Goal: Find specific page/section: Find specific page/section

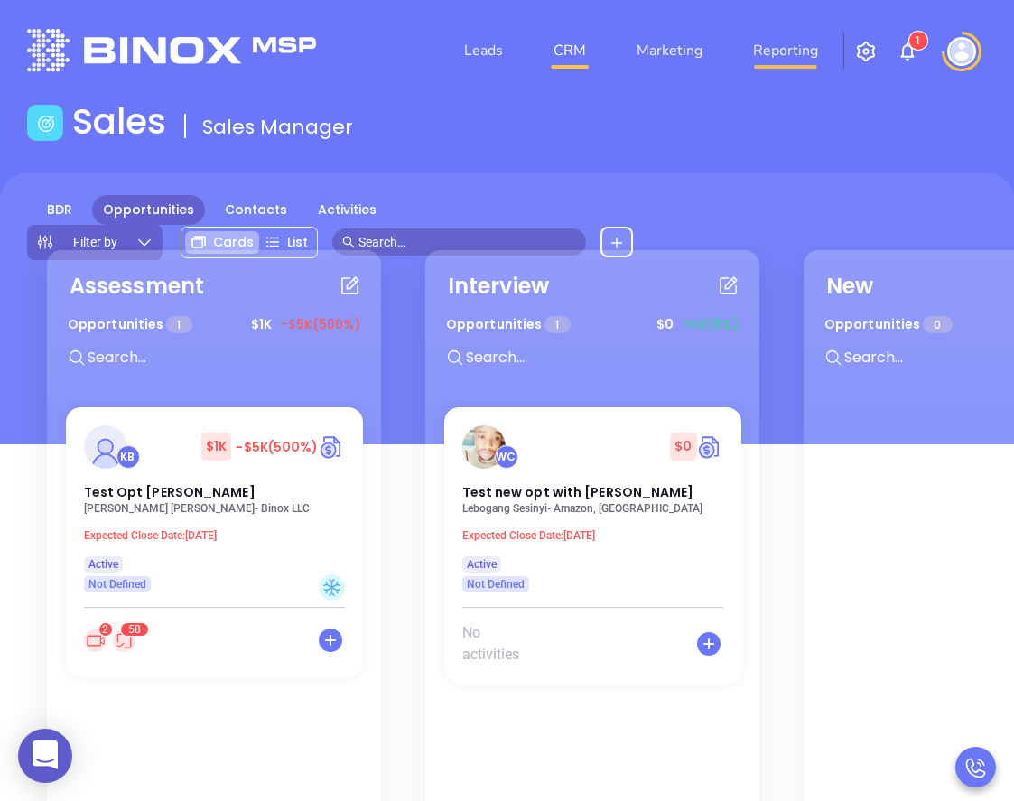
click at [795, 48] on link "Reporting" at bounding box center [785, 51] width 79 height 36
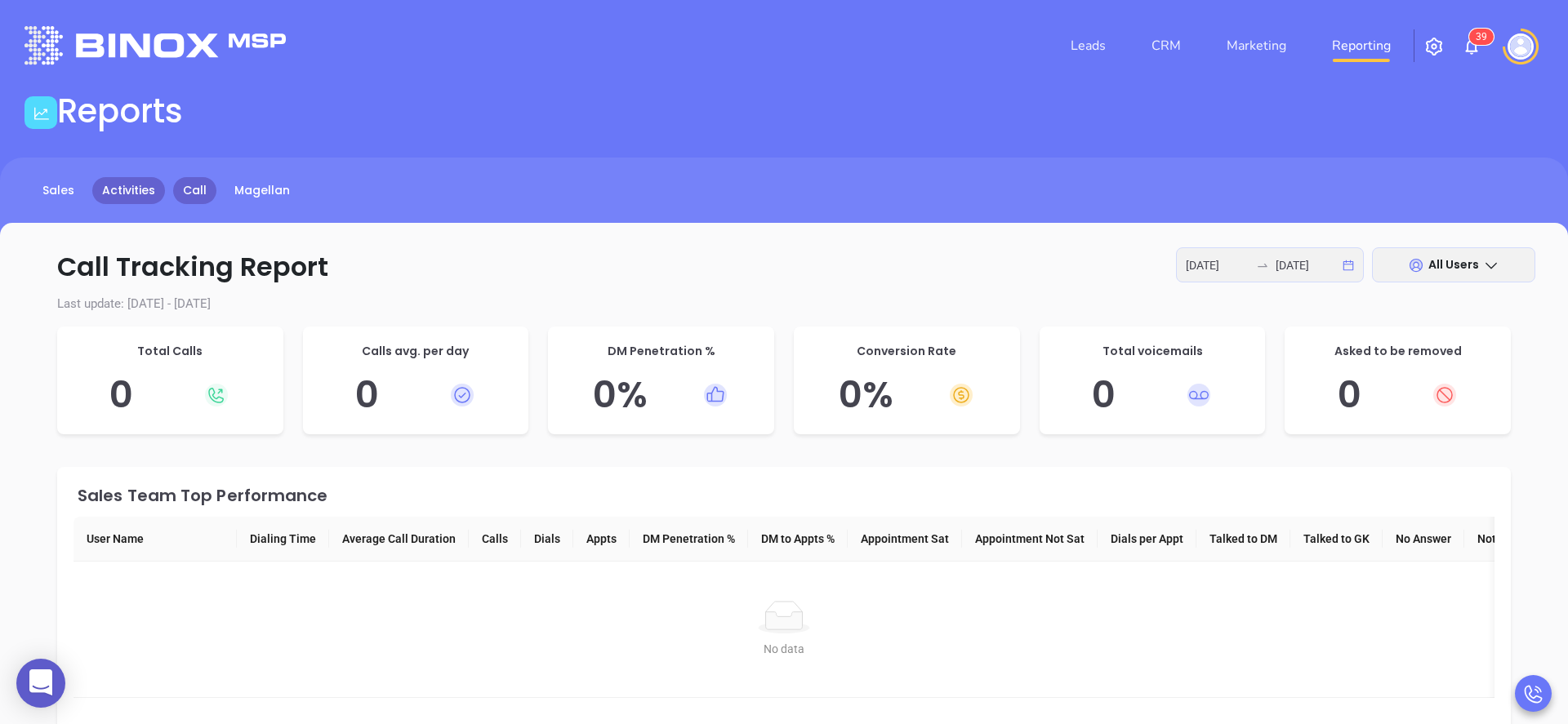
click at [134, 191] on link "Activities" at bounding box center [128, 191] width 72 height 27
